Goal: Find contact information: Find contact information

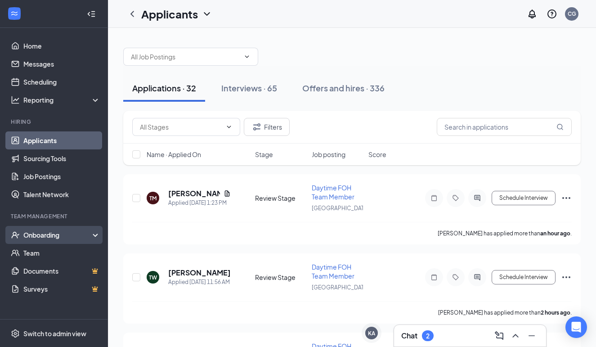
click at [46, 235] on div "Onboarding" at bounding box center [57, 234] width 69 height 9
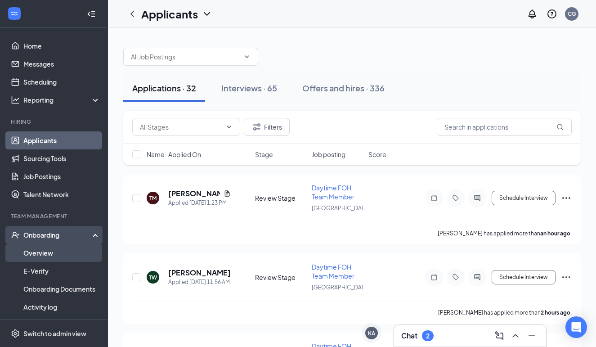
click at [42, 259] on link "Overview" at bounding box center [61, 253] width 77 height 18
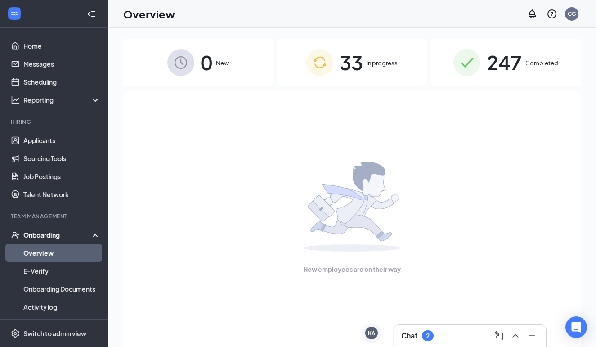
click at [483, 52] on div "247 Completed" at bounding box center [505, 62] width 149 height 47
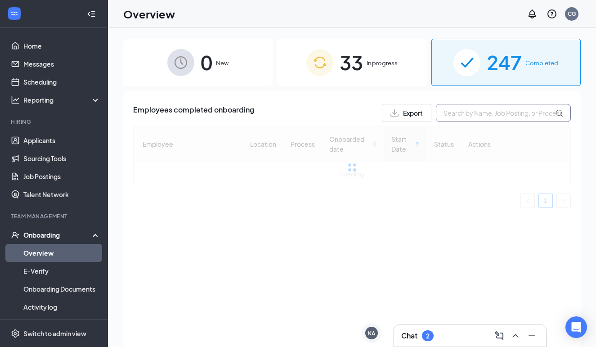
click at [486, 115] on input "text" at bounding box center [503, 113] width 135 height 18
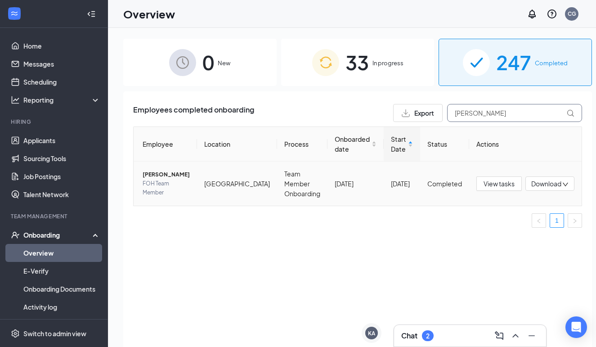
type input "[PERSON_NAME]"
click at [155, 176] on span "[PERSON_NAME]" at bounding box center [166, 174] width 47 height 9
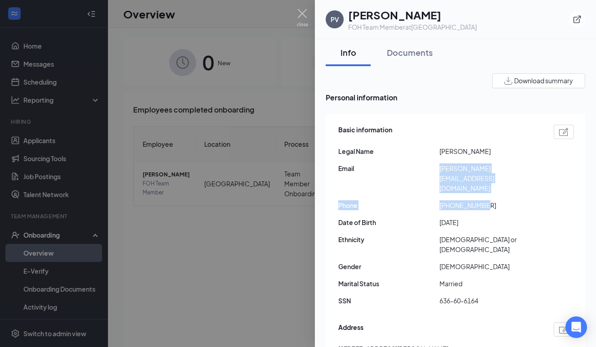
drag, startPoint x: 439, startPoint y: 169, endPoint x: 503, endPoint y: 181, distance: 65.5
click at [503, 181] on div "Basic information Legal Name [PERSON_NAME] Email [PERSON_NAME][EMAIL_ADDRESS][D…" at bounding box center [456, 217] width 236 height 190
click at [503, 200] on span "[PHONE_NUMBER]" at bounding box center [489, 205] width 101 height 10
drag, startPoint x: 520, startPoint y: 170, endPoint x: 439, endPoint y: 169, distance: 80.5
click at [439, 169] on span "[PERSON_NAME][EMAIL_ADDRESS][DOMAIN_NAME]" at bounding box center [489, 178] width 101 height 30
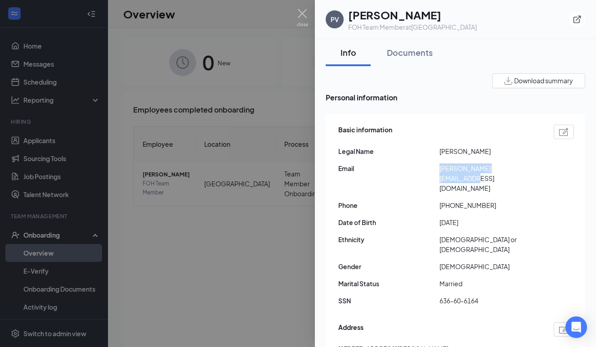
copy span "[PERSON_NAME][EMAIL_ADDRESS][DOMAIN_NAME]"
